Goal: Transaction & Acquisition: Purchase product/service

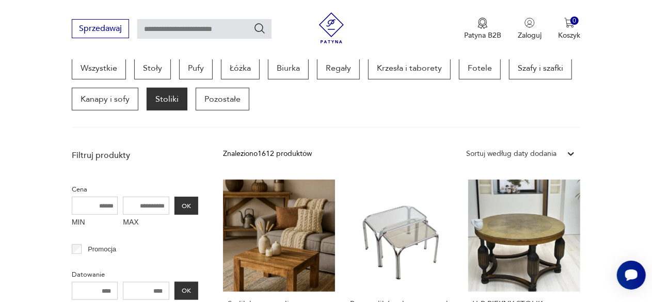
scroll to position [428, 0]
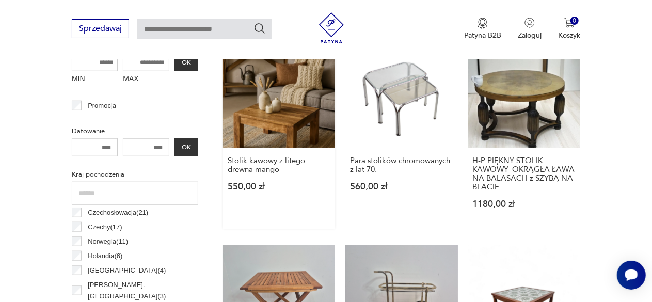
click at [258, 130] on link "Stolik kawowy z litego drewna mango 550,00 zł" at bounding box center [279, 132] width 112 height 193
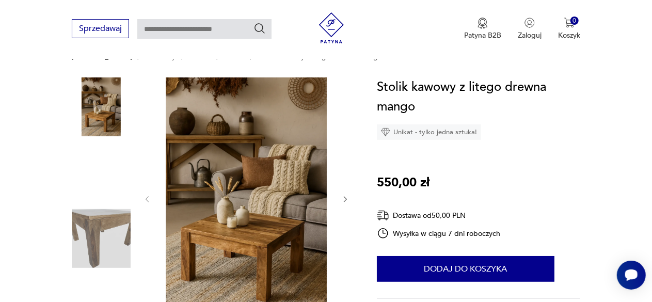
scroll to position [103, 0]
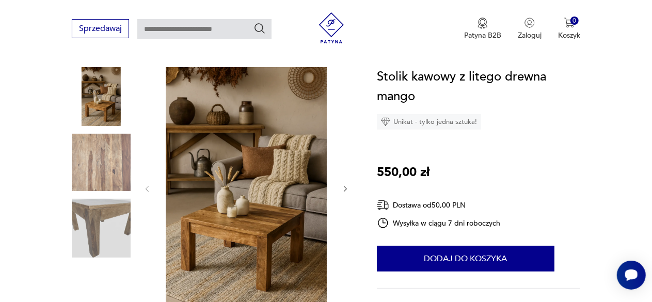
click at [258, 125] on img at bounding box center [246, 188] width 169 height 242
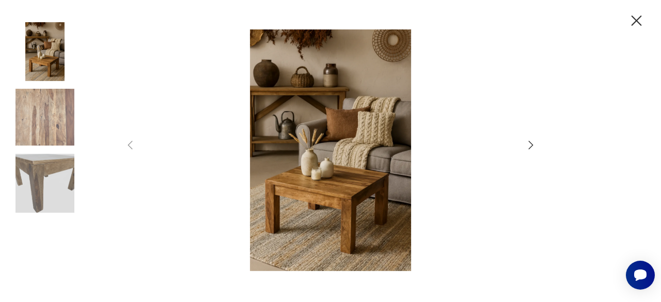
click at [526, 148] on icon "button" at bounding box center [530, 145] width 12 height 12
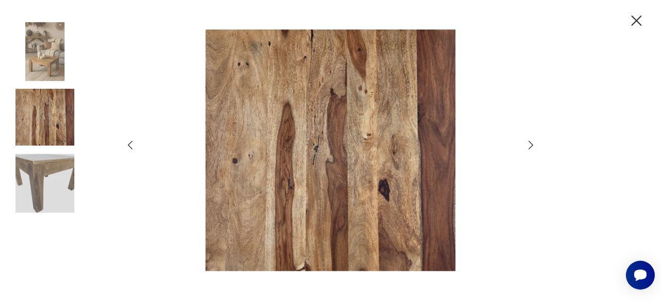
click at [526, 148] on icon "button" at bounding box center [530, 145] width 12 height 12
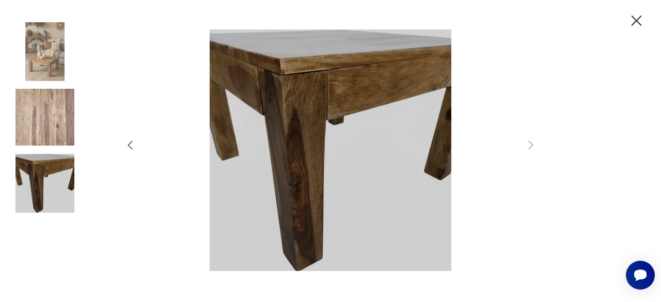
click at [634, 22] on icon "button" at bounding box center [636, 20] width 10 height 10
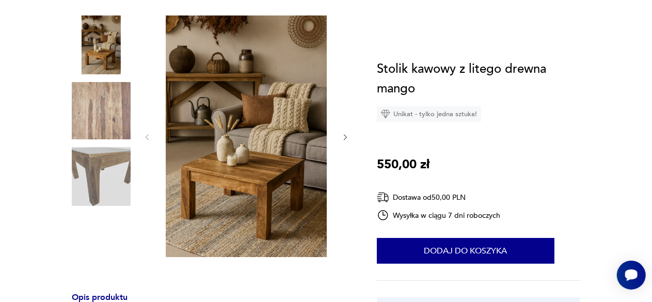
scroll to position [0, 0]
